Goal: Transaction & Acquisition: Purchase product/service

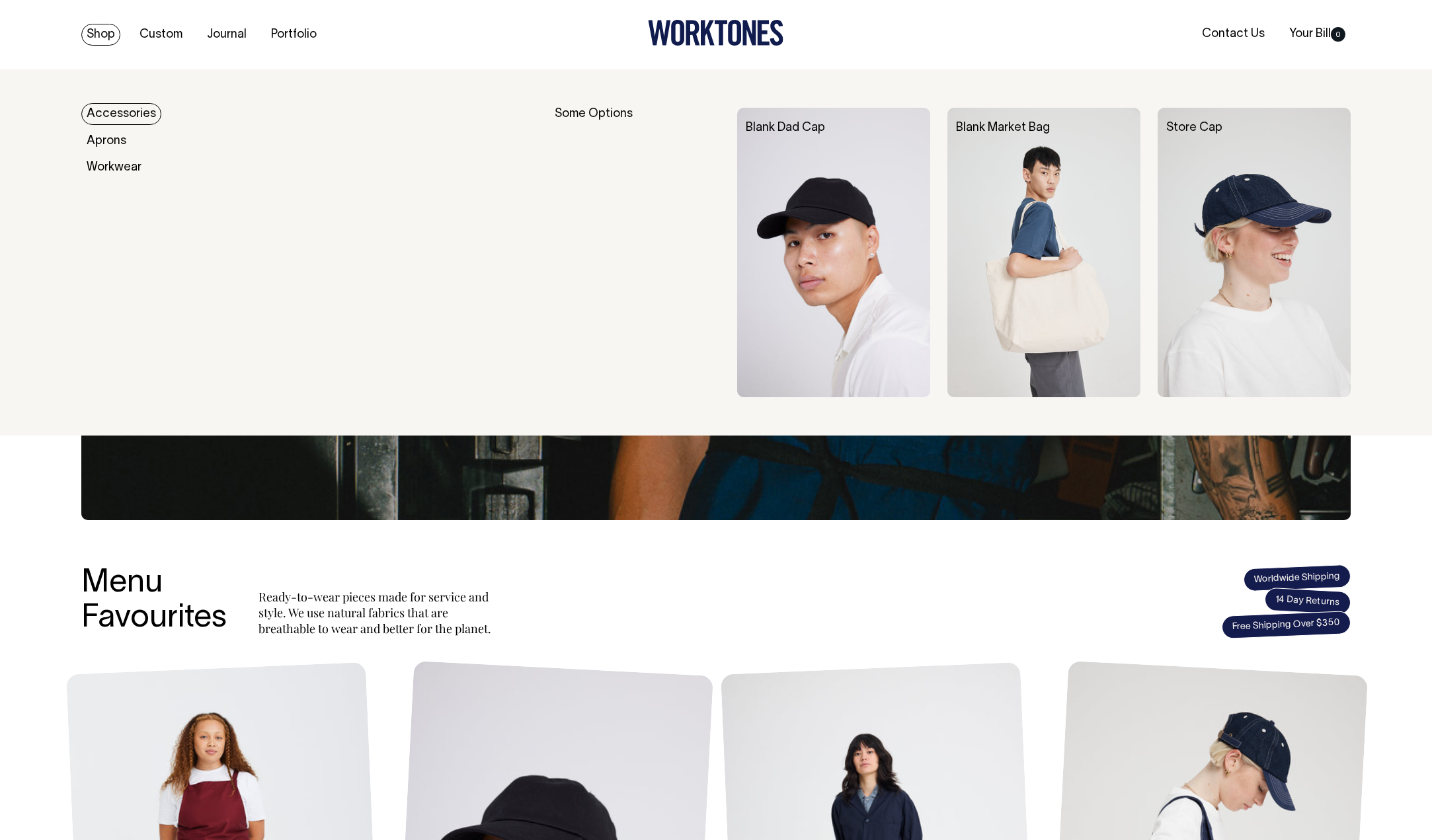
click at [110, 31] on link "Shop" at bounding box center [100, 34] width 39 height 22
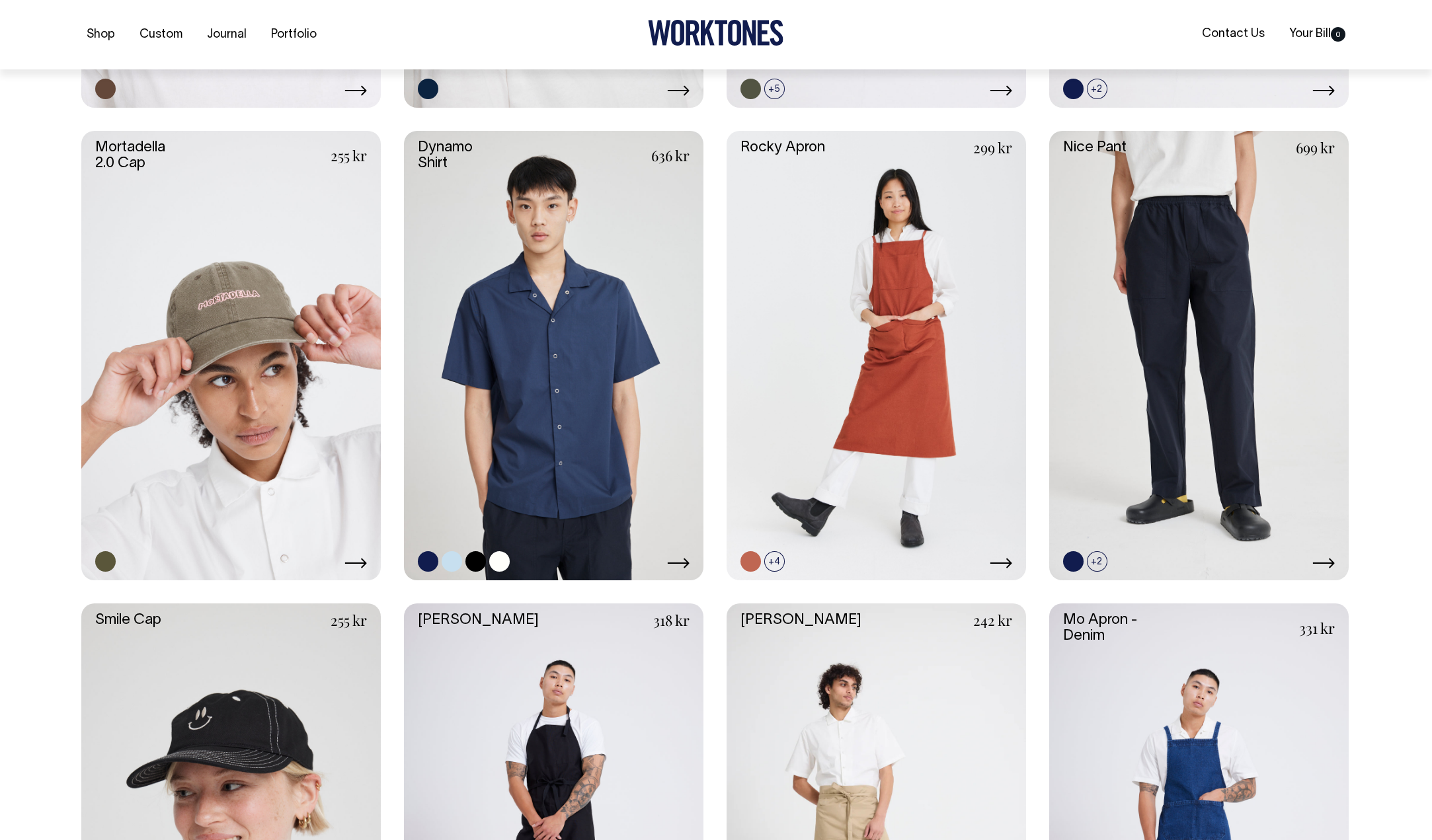
click at [543, 361] on link at bounding box center [554, 355] width 300 height 449
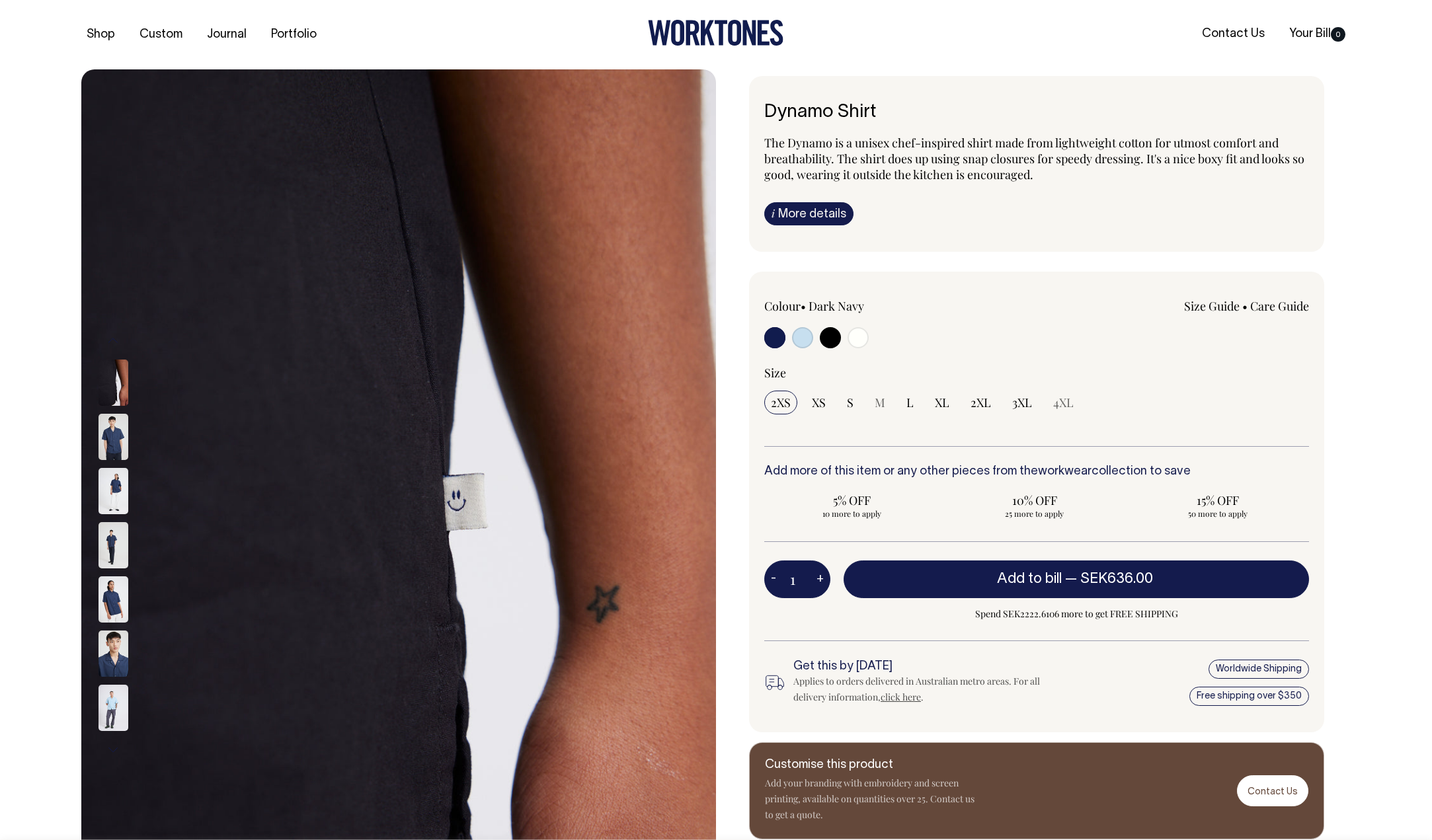
click at [32, 216] on div "Next" at bounding box center [716, 545] width 1432 height 952
click at [105, 433] on img at bounding box center [113, 436] width 30 height 47
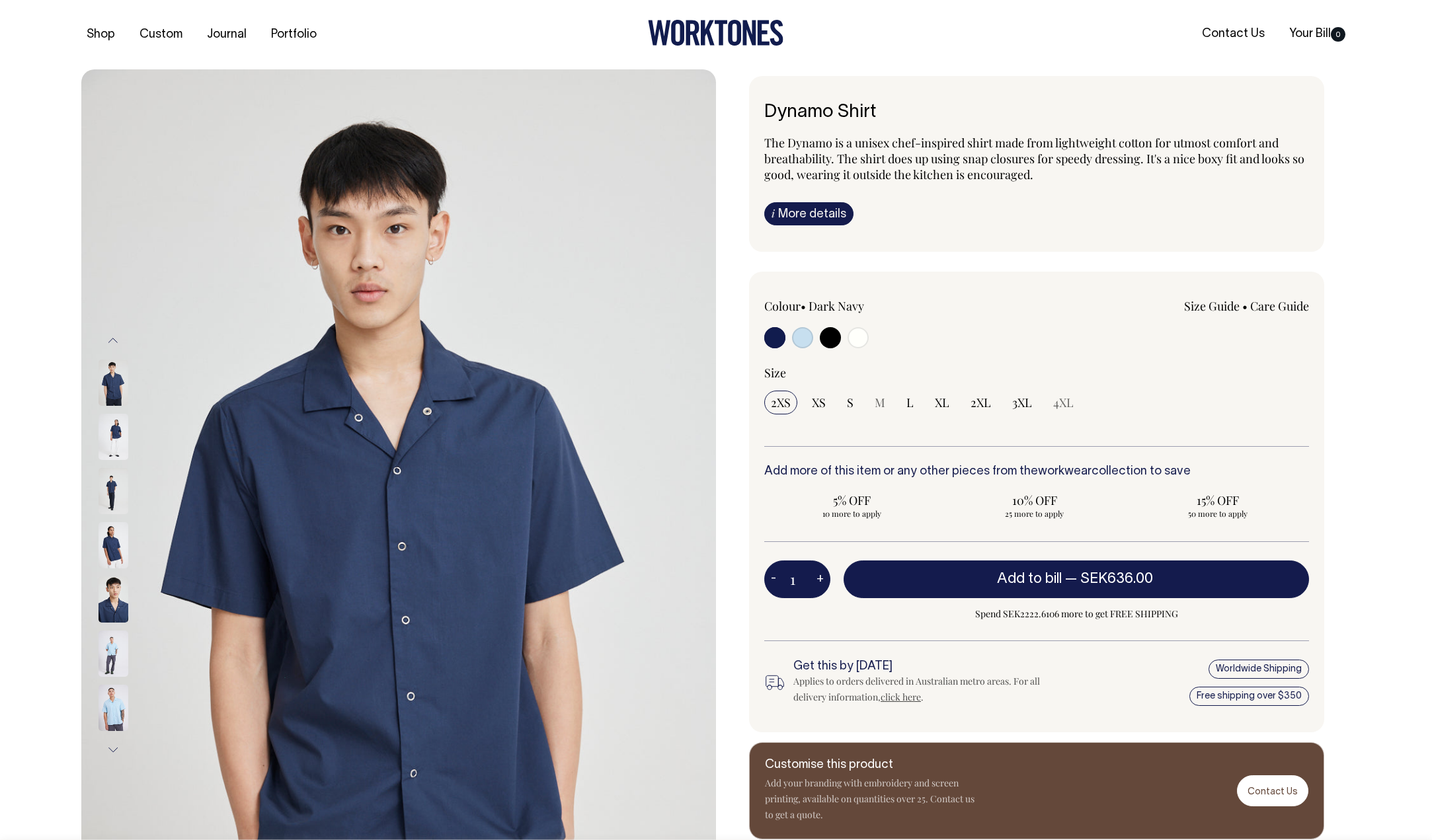
click at [114, 589] on img at bounding box center [113, 599] width 30 height 47
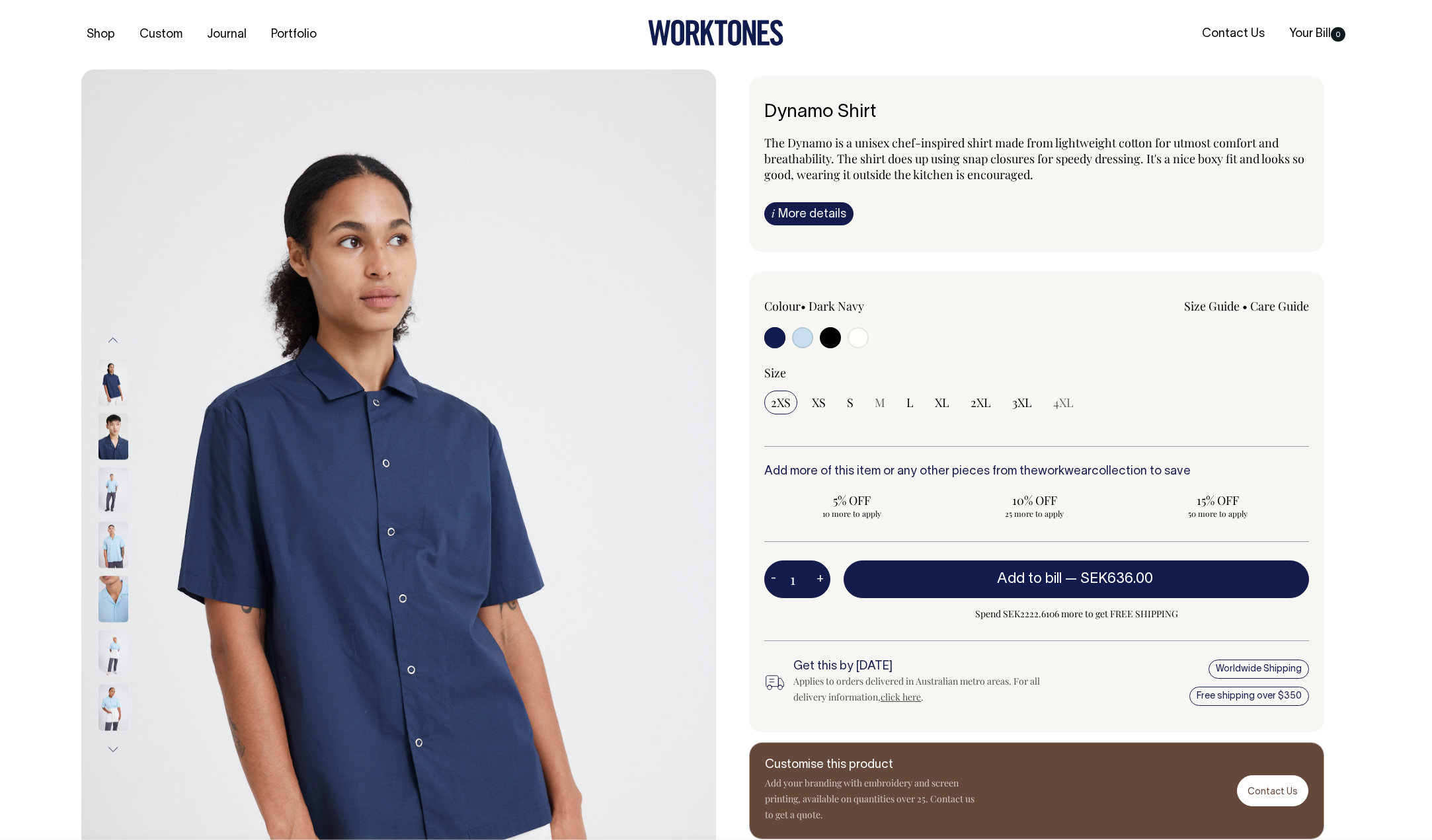
click at [105, 448] on img at bounding box center [113, 436] width 30 height 47
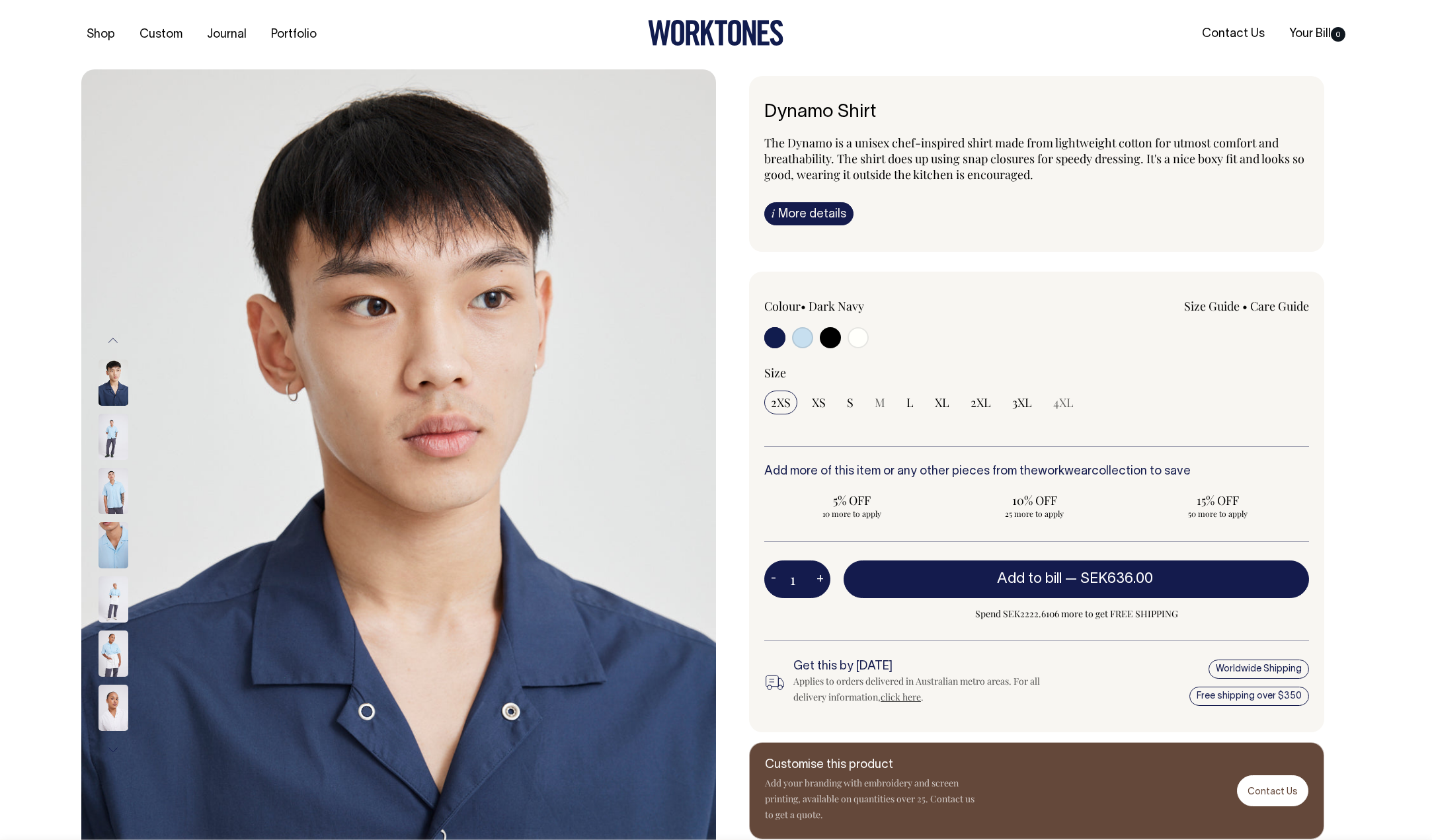
click at [112, 337] on button "Previous" at bounding box center [113, 340] width 20 height 30
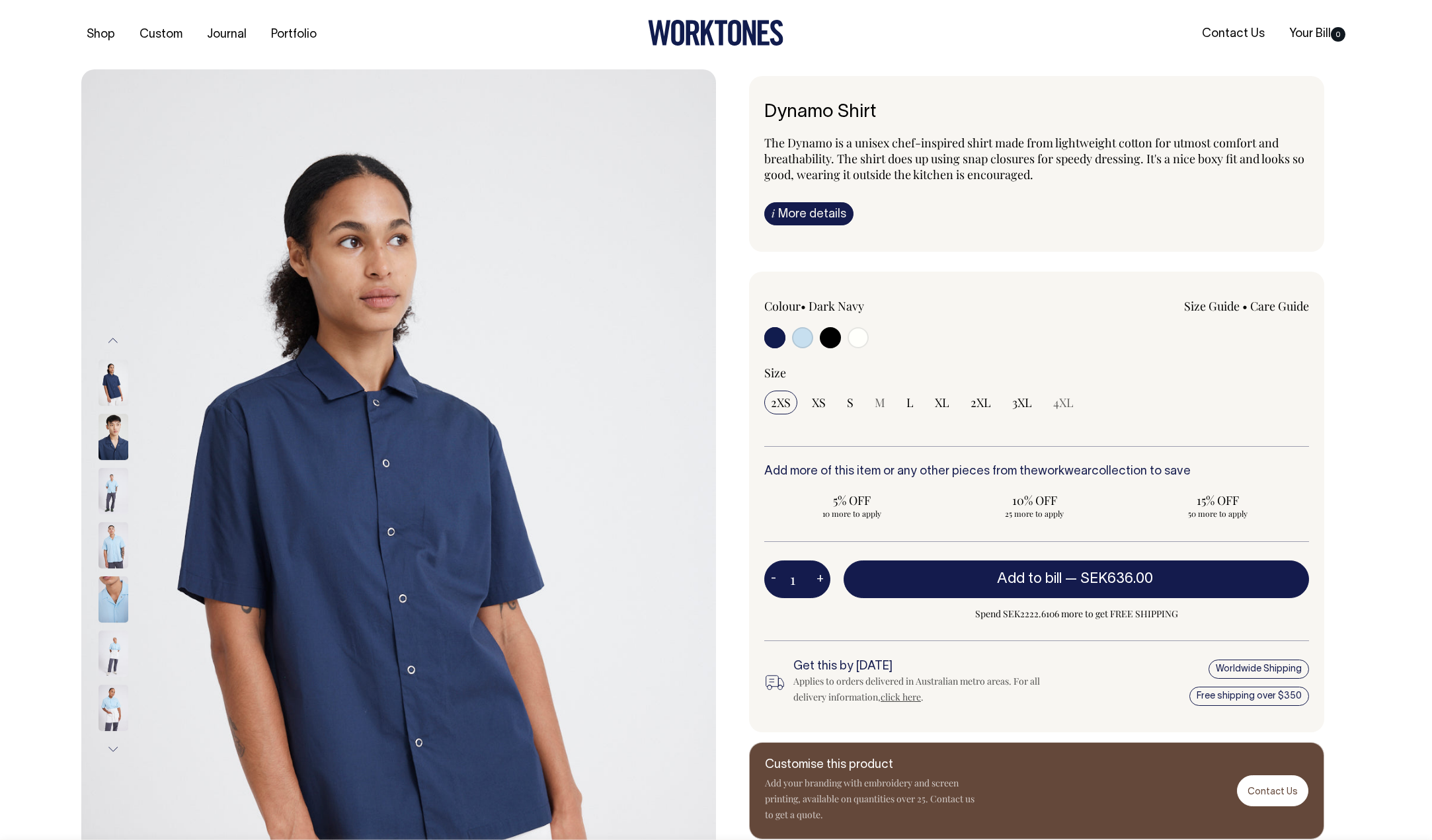
click at [114, 380] on img at bounding box center [113, 382] width 30 height 47
click at [116, 335] on button "Previous" at bounding box center [113, 340] width 20 height 30
click at [109, 379] on img at bounding box center [113, 382] width 30 height 47
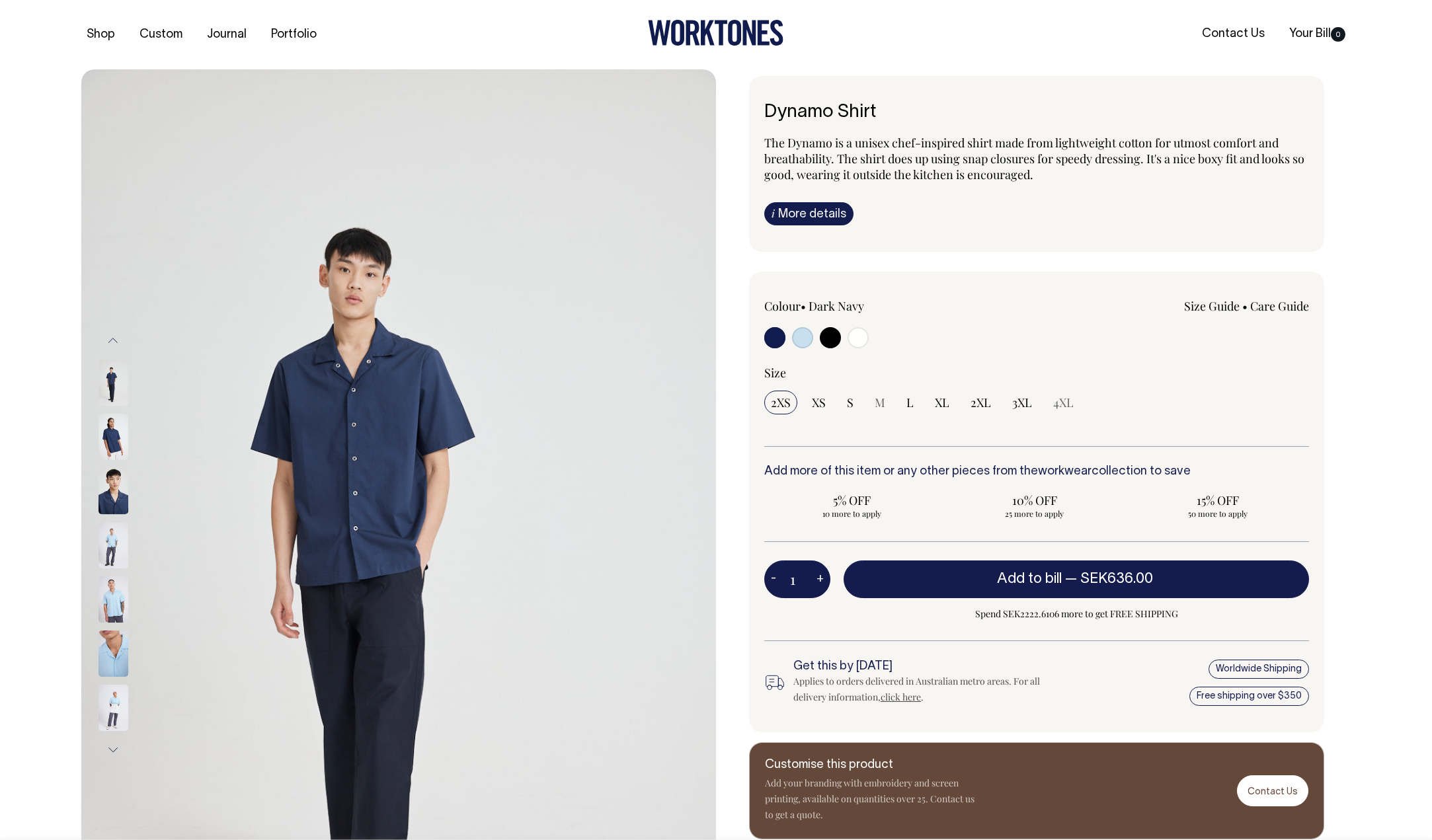
click at [114, 339] on button "Previous" at bounding box center [113, 340] width 20 height 30
